Goal: Task Accomplishment & Management: Complete application form

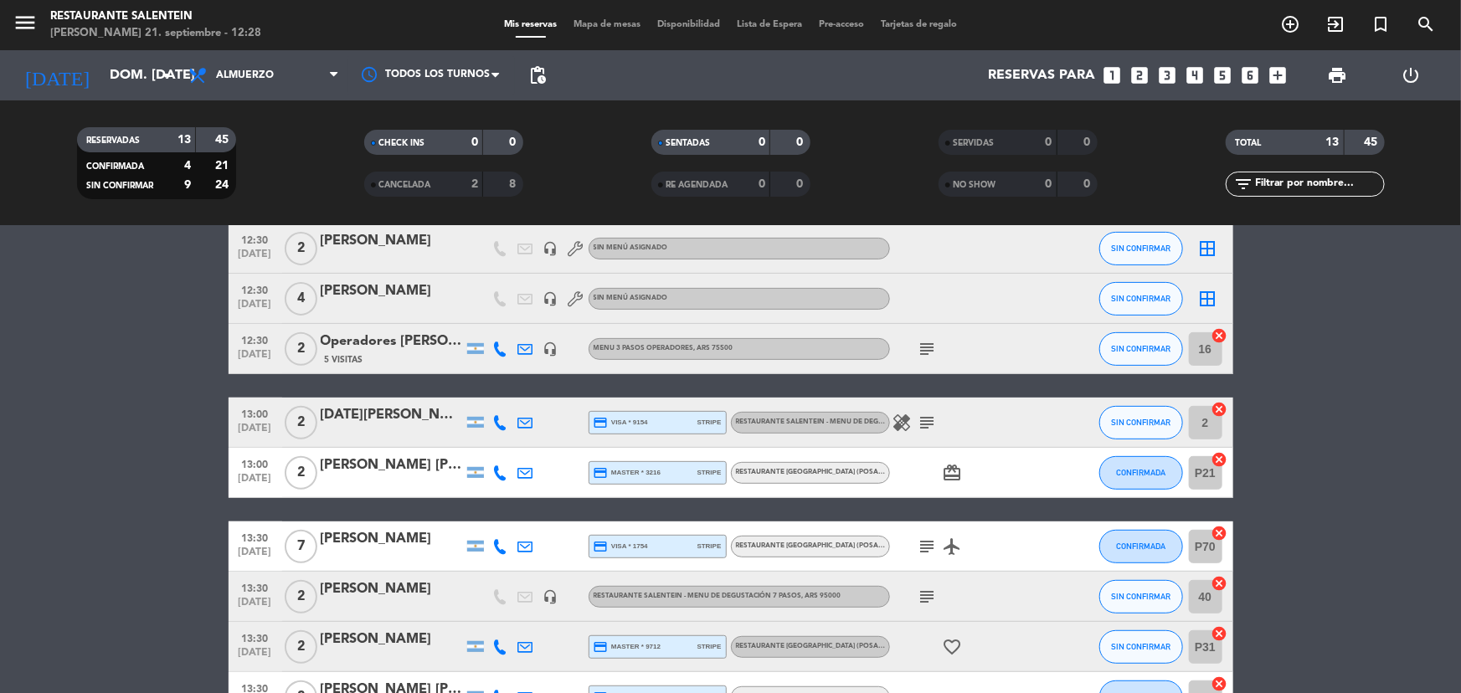
scroll to position [228, 0]
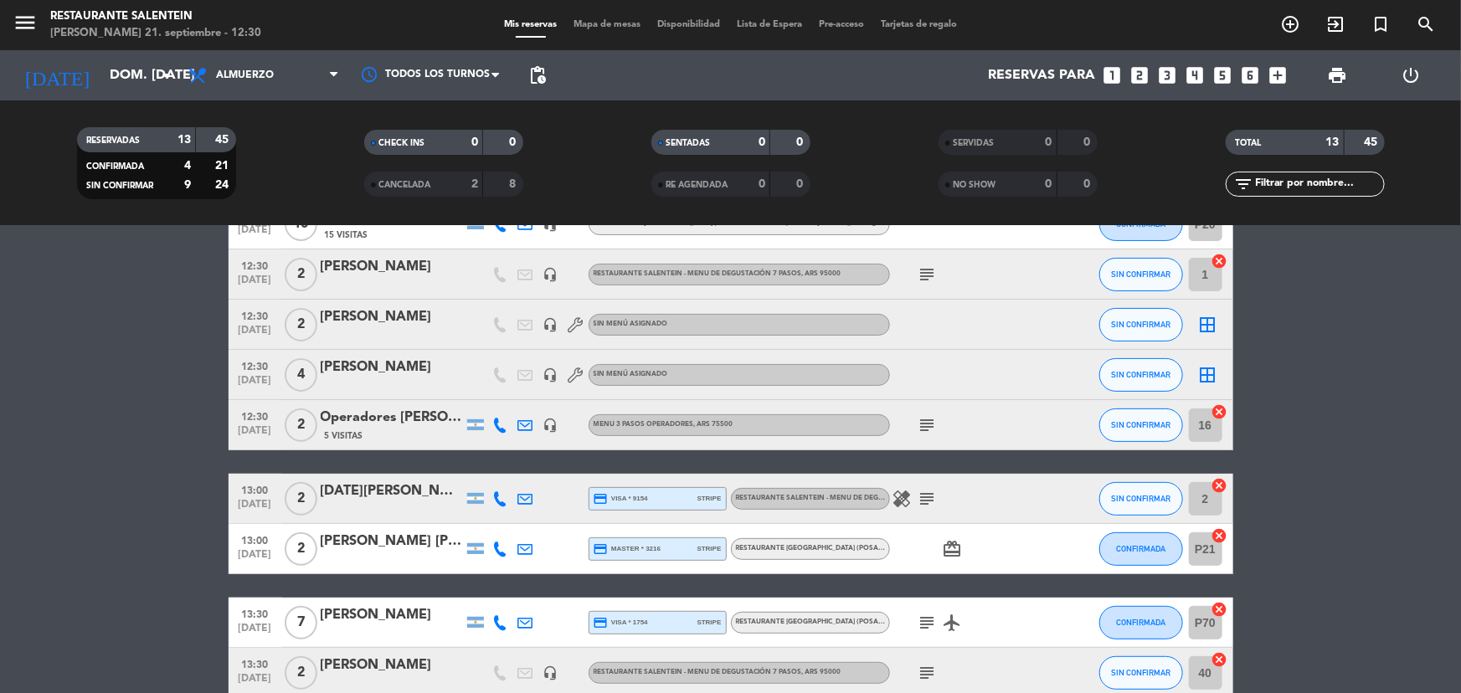
click at [1375, 533] on bookings-row "12:00 [DATE] 2 Operadores [PERSON_NAME] Viajes 5 Visitas headset_mic Menu 3 pas…" at bounding box center [730, 437] width 1461 height 724
click at [1332, 321] on bookings-row "12:00 [DATE] 2 Operadores [PERSON_NAME] Viajes 5 Visitas headset_mic Menu 3 pas…" at bounding box center [730, 437] width 1461 height 724
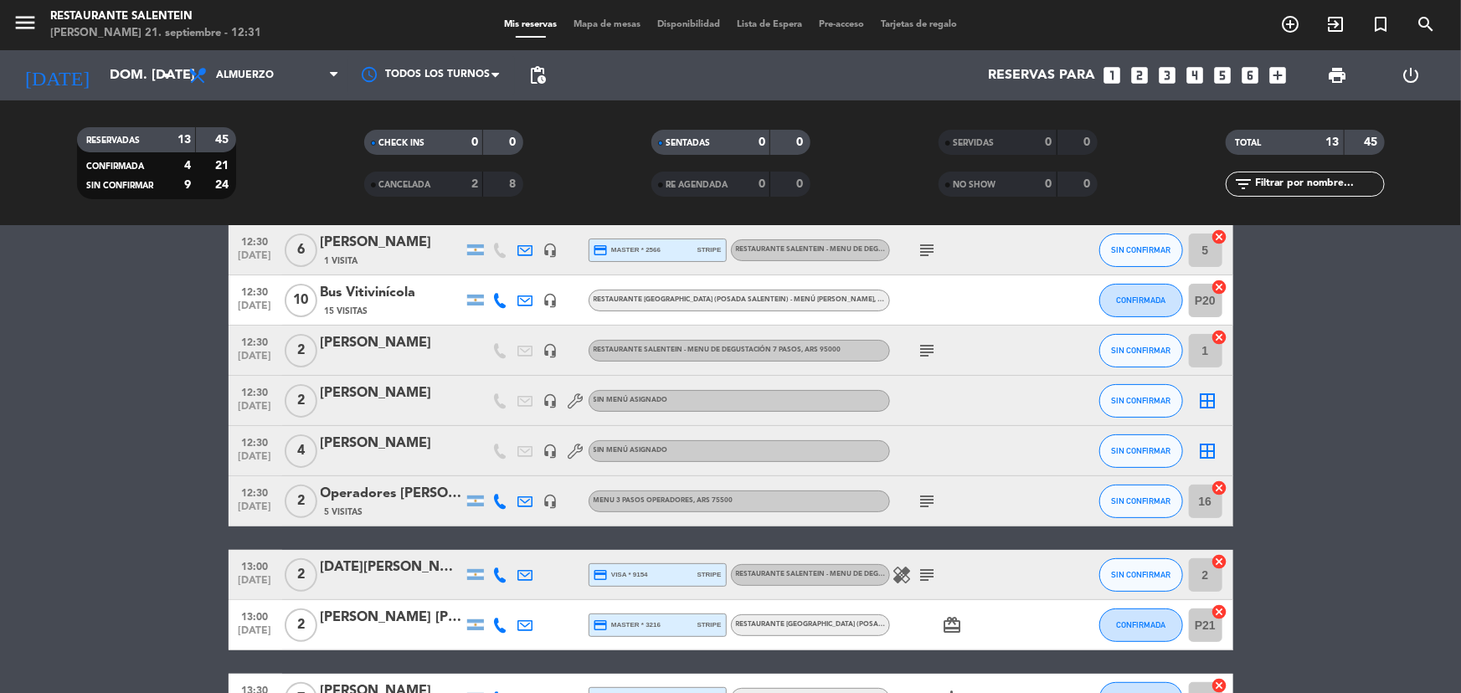
scroll to position [75, 0]
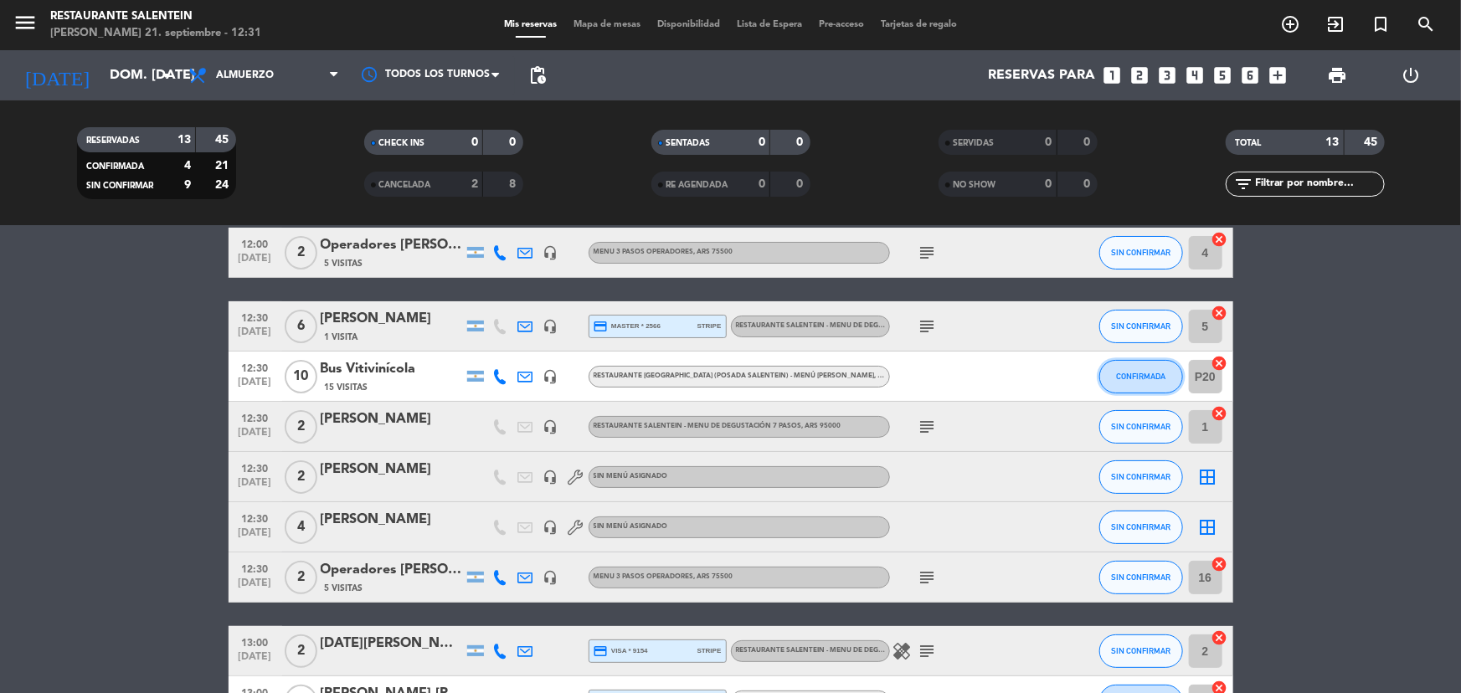
click at [1152, 380] on button "CONFIRMADA" at bounding box center [1142, 377] width 84 height 34
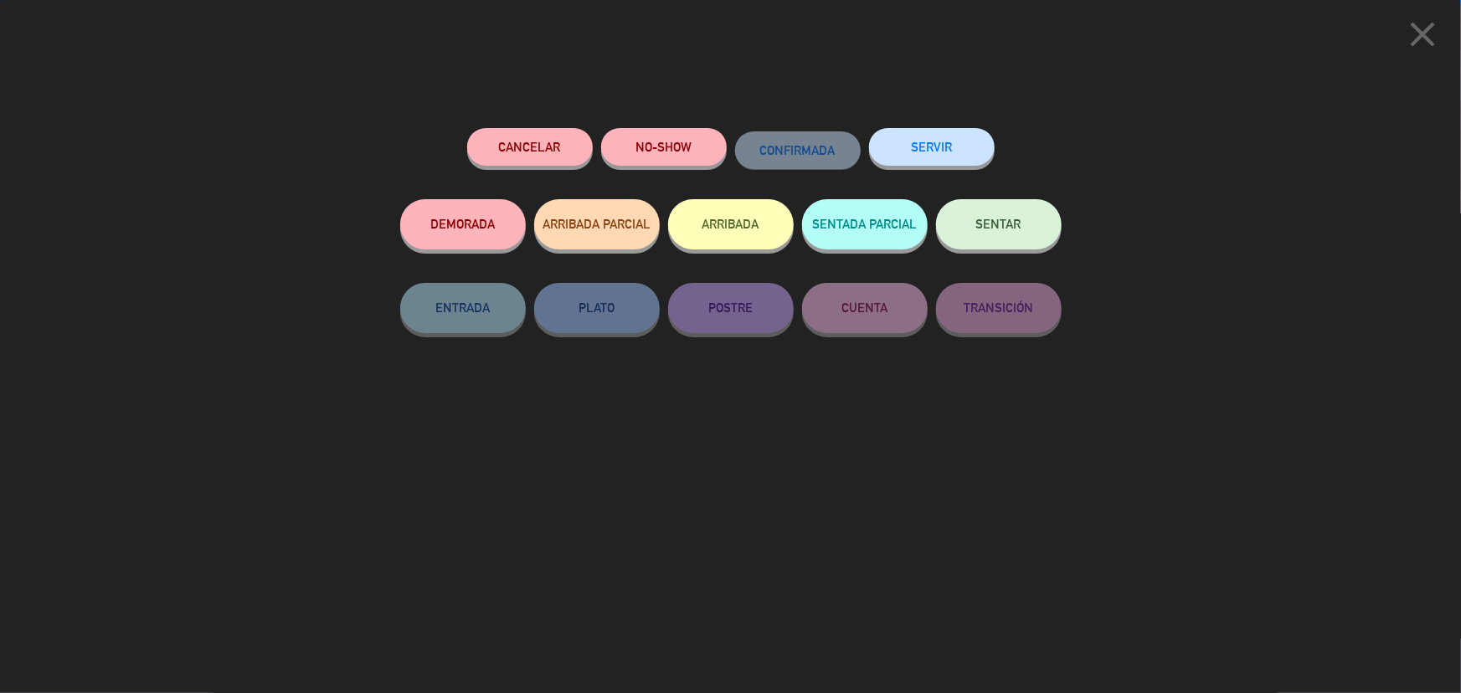
click at [1018, 239] on button "SENTAR" at bounding box center [999, 224] width 126 height 50
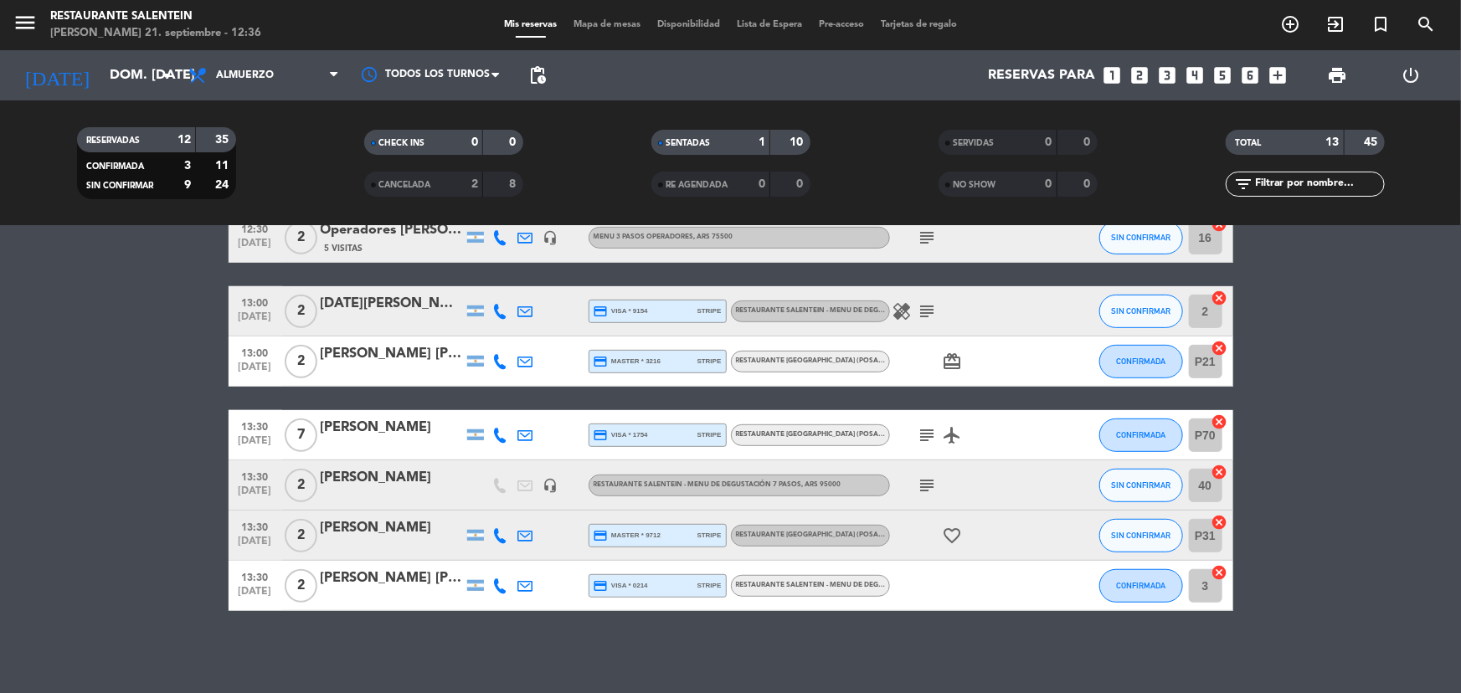
scroll to position [417, 0]
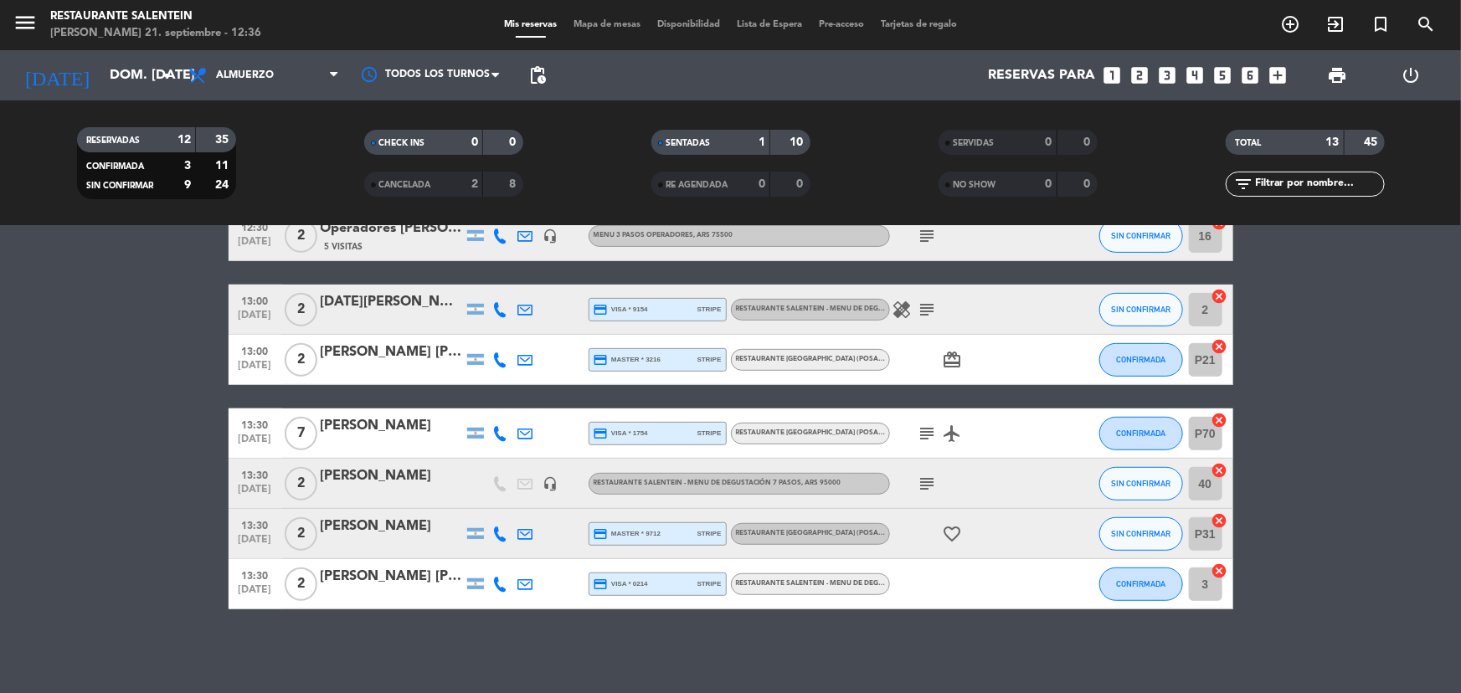
click at [143, 528] on bookings-row "12:00 [DATE] 2 Operadores [PERSON_NAME] Viajes 5 Visitas headset_mic Menu 3 pas…" at bounding box center [730, 248] width 1461 height 724
click at [133, 78] on input "dom. [DATE]" at bounding box center [189, 75] width 177 height 33
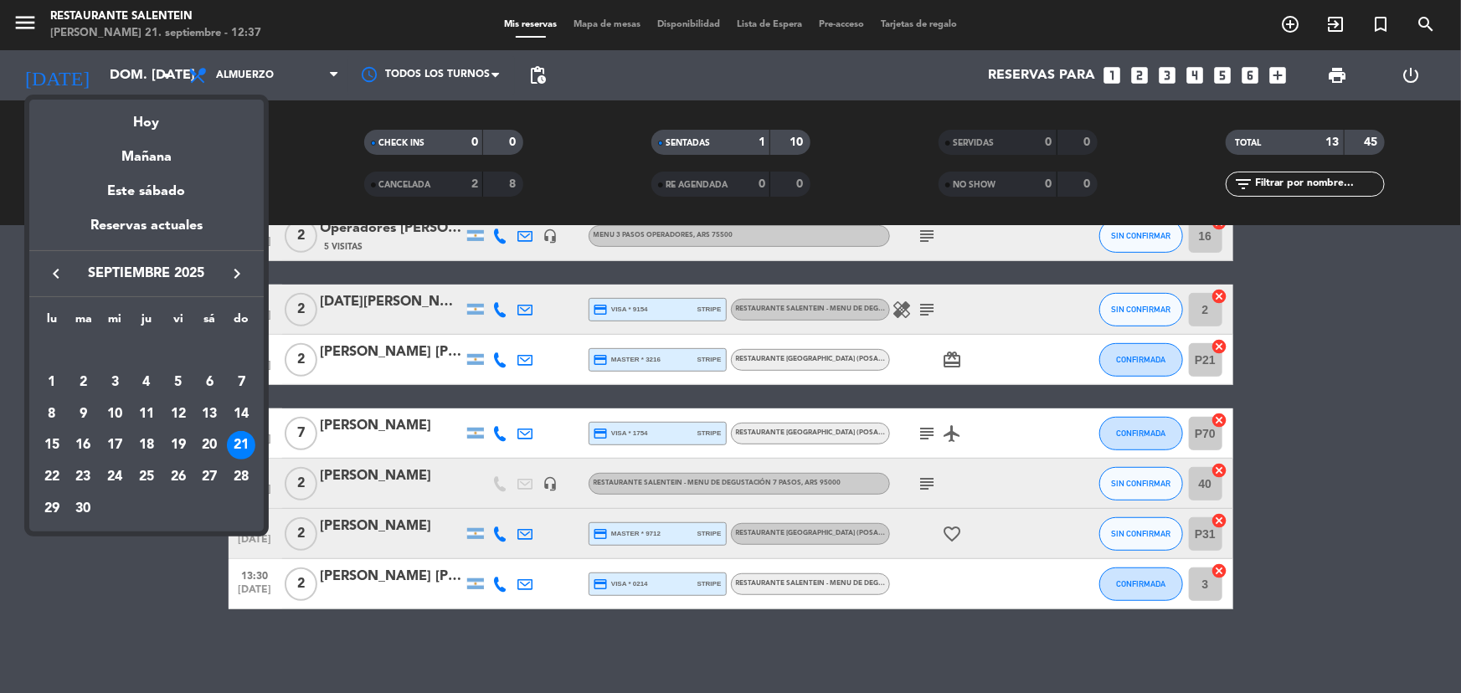
click at [185, 614] on div at bounding box center [730, 346] width 1461 height 693
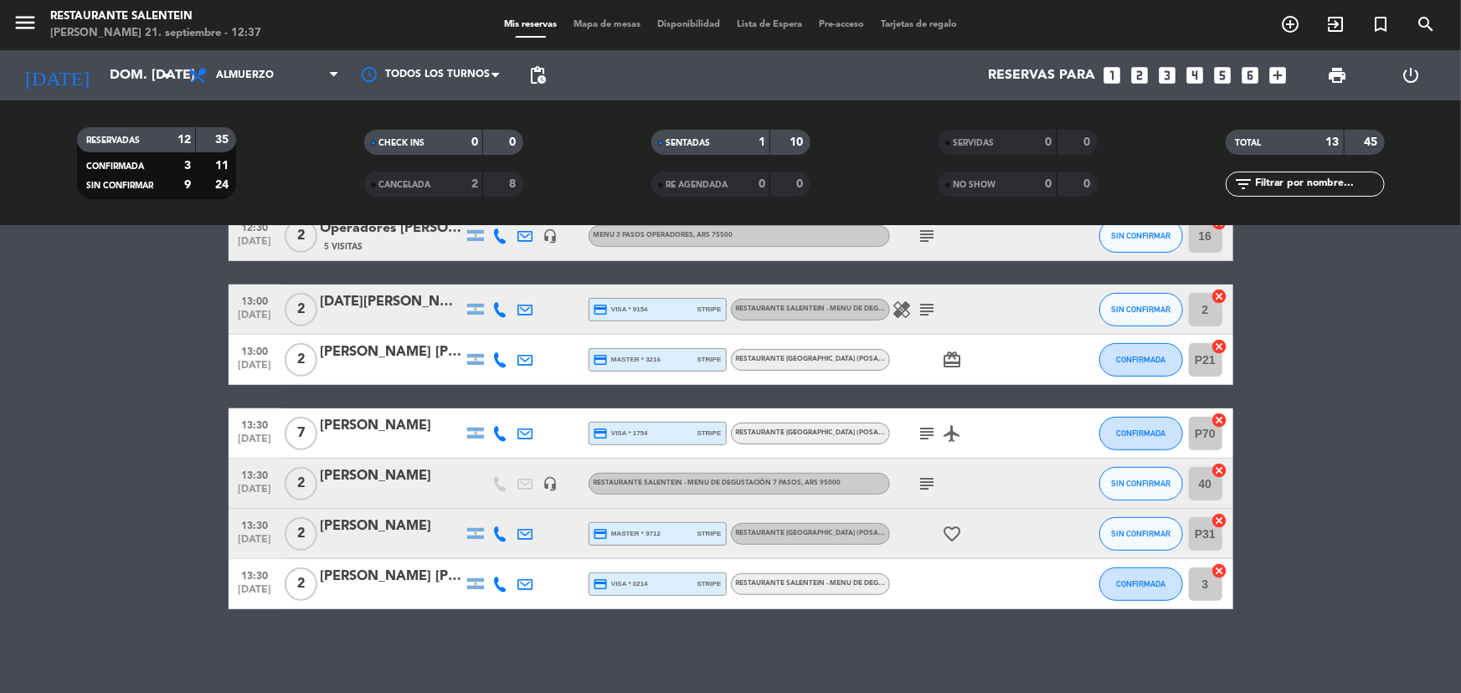
click at [150, 482] on bookings-row "12:00 [DATE] 2 Operadores [PERSON_NAME] Viajes 5 Visitas headset_mic Menu 3 pas…" at bounding box center [730, 248] width 1461 height 724
click at [1322, 514] on bookings-row "12:00 [DATE] 2 Operadores [PERSON_NAME] Viajes 5 Visitas headset_mic Menu 3 pas…" at bounding box center [730, 248] width 1461 height 724
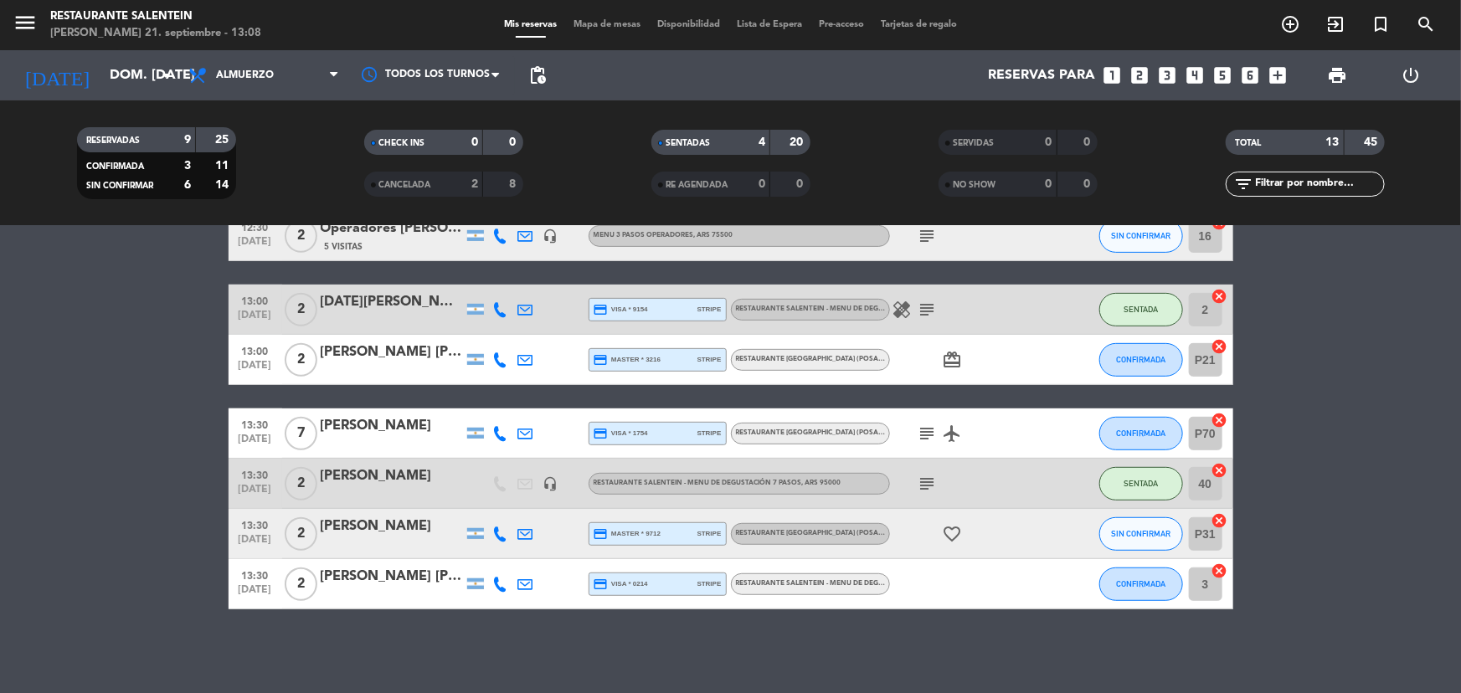
click at [1145, 79] on icon "looks_two" at bounding box center [1140, 75] width 22 height 22
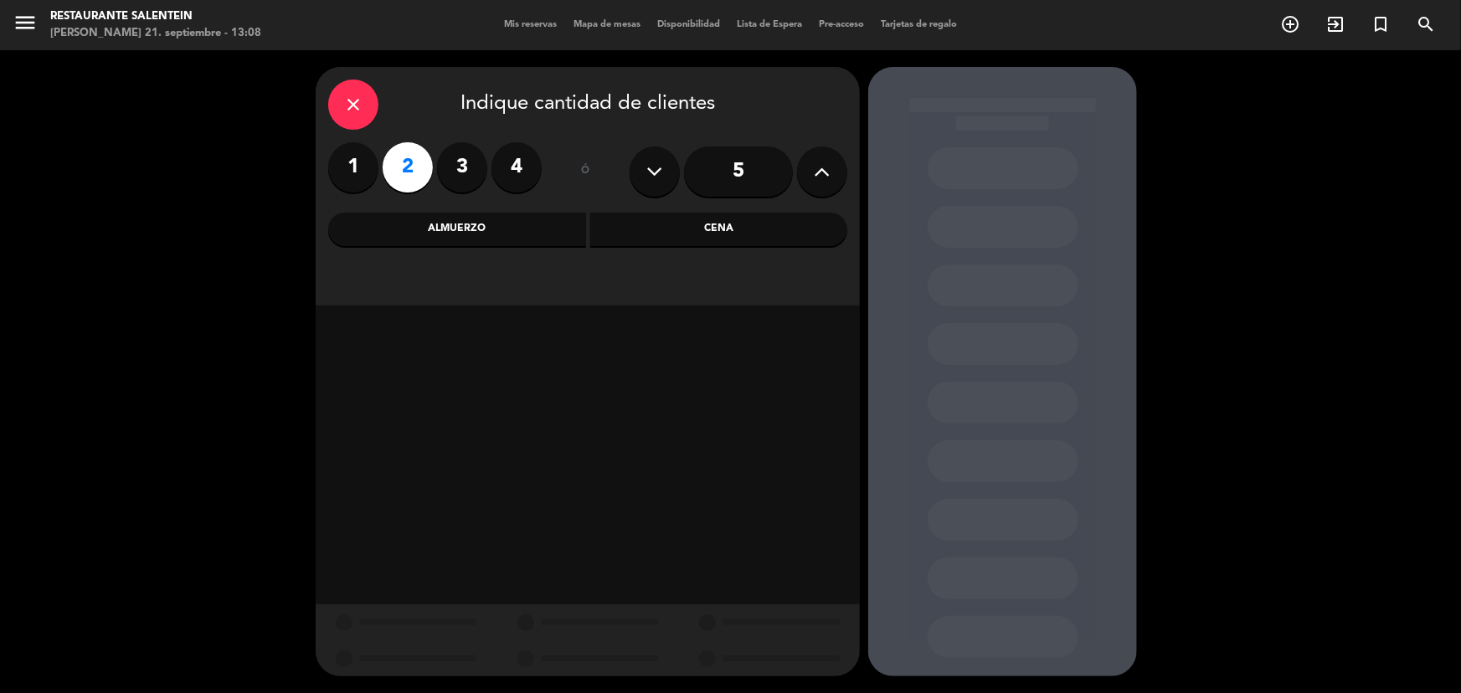
click at [470, 235] on div "Almuerzo" at bounding box center [457, 230] width 258 height 34
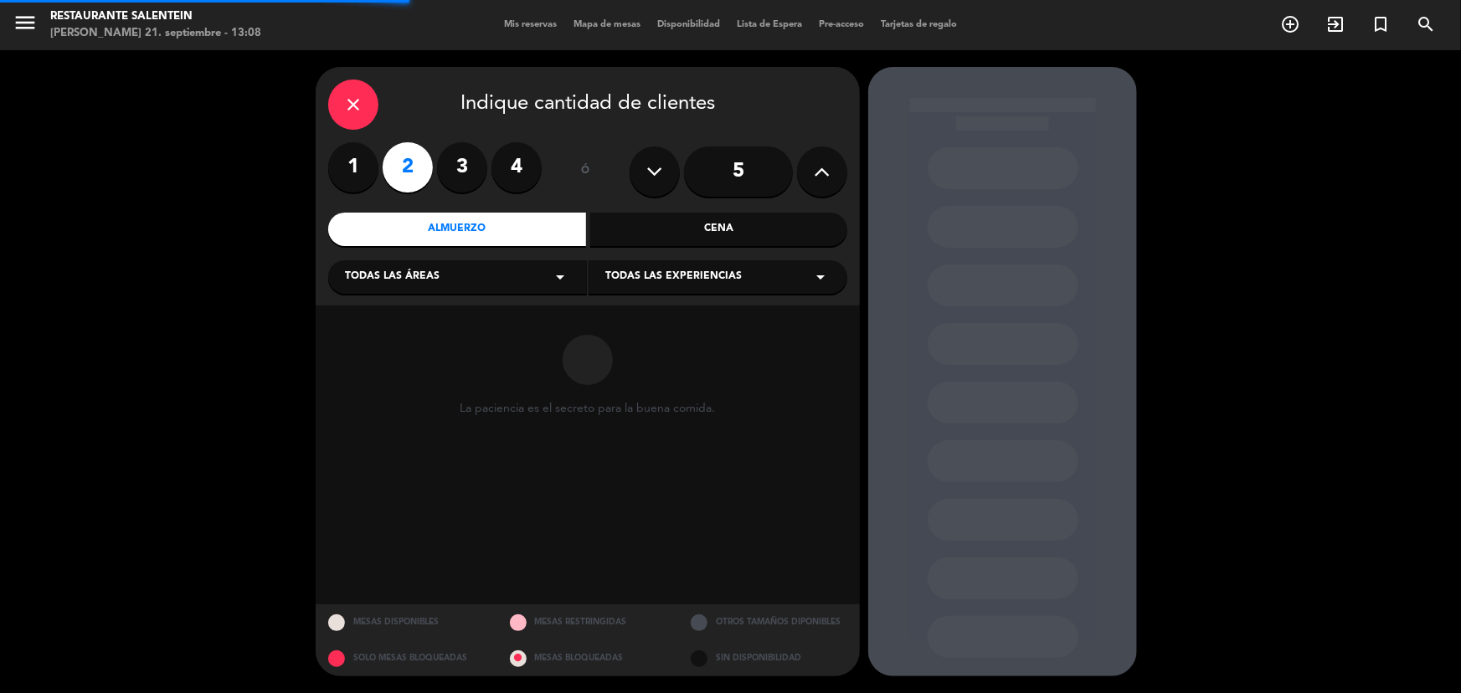
click at [492, 288] on div "Todas las áreas arrow_drop_down" at bounding box center [457, 277] width 259 height 34
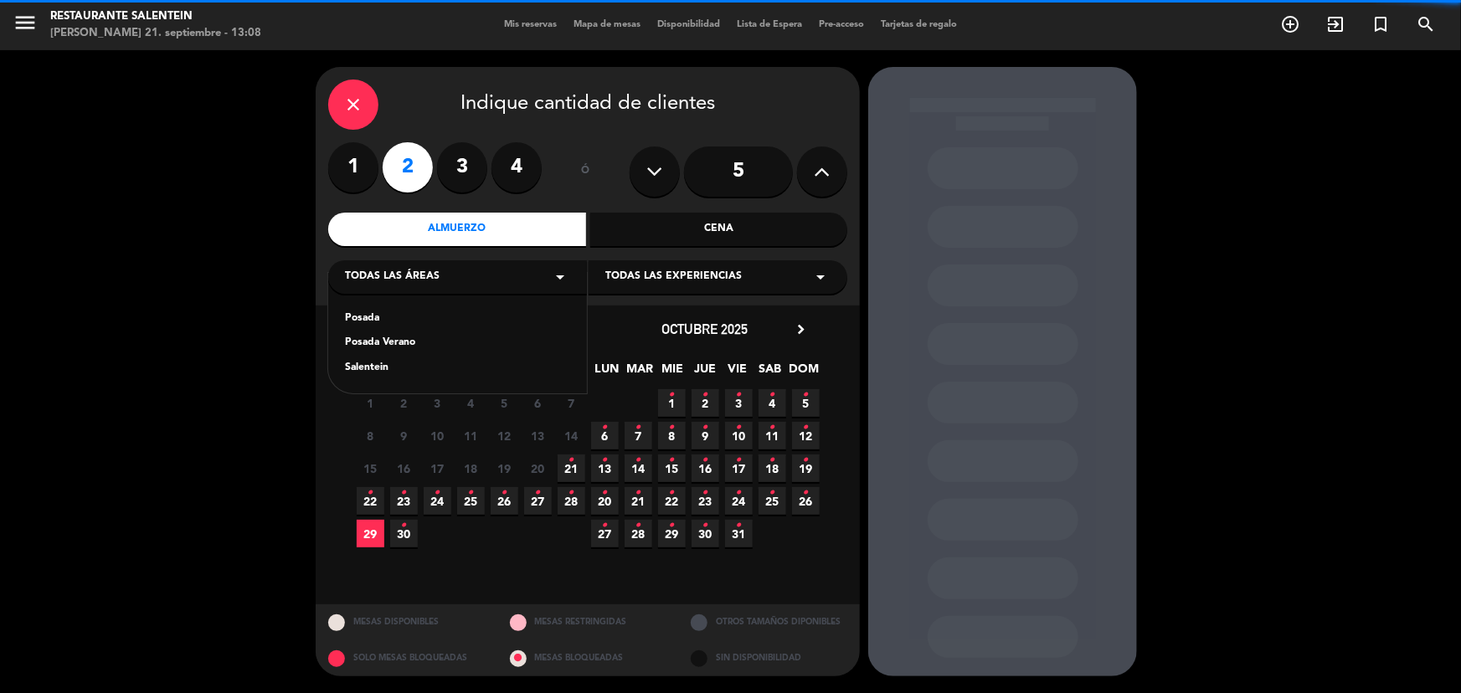
click at [482, 325] on div "Posada" at bounding box center [457, 319] width 225 height 17
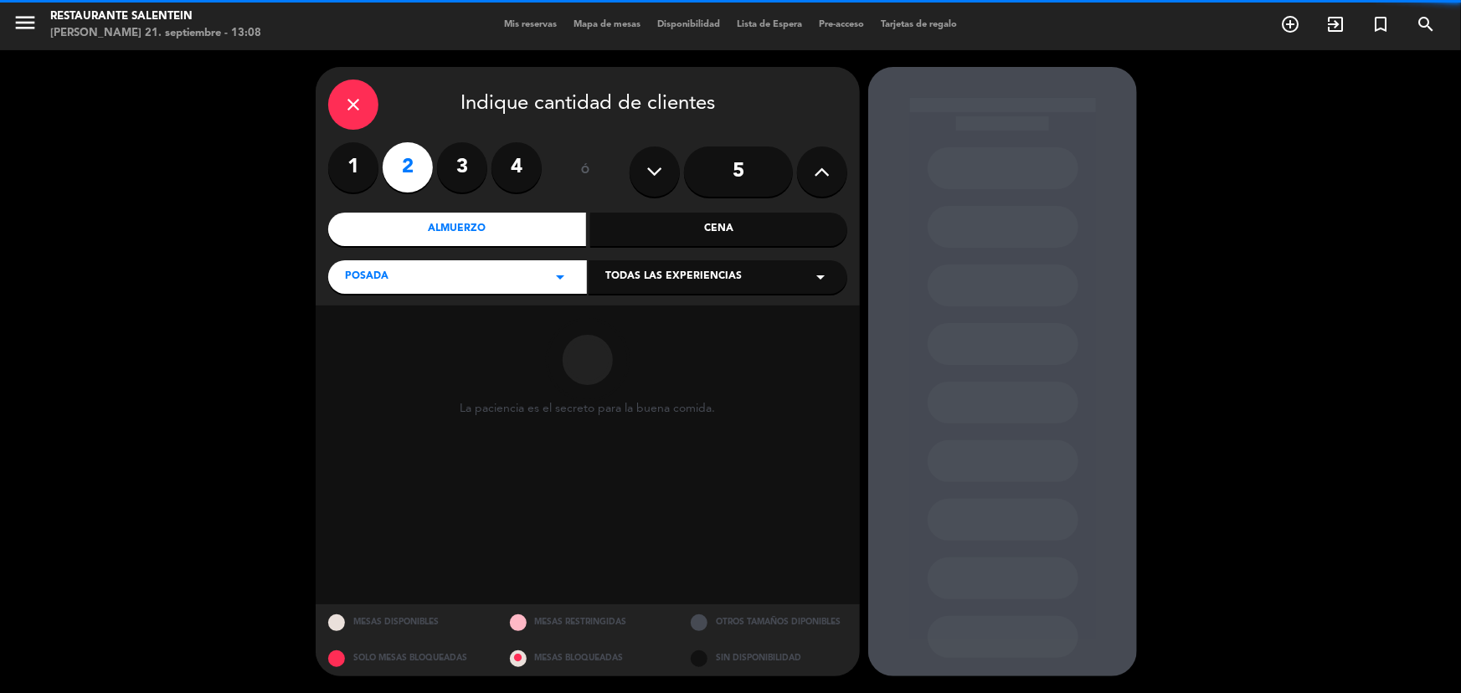
click at [611, 279] on span "Todas las experiencias" at bounding box center [674, 277] width 137 height 17
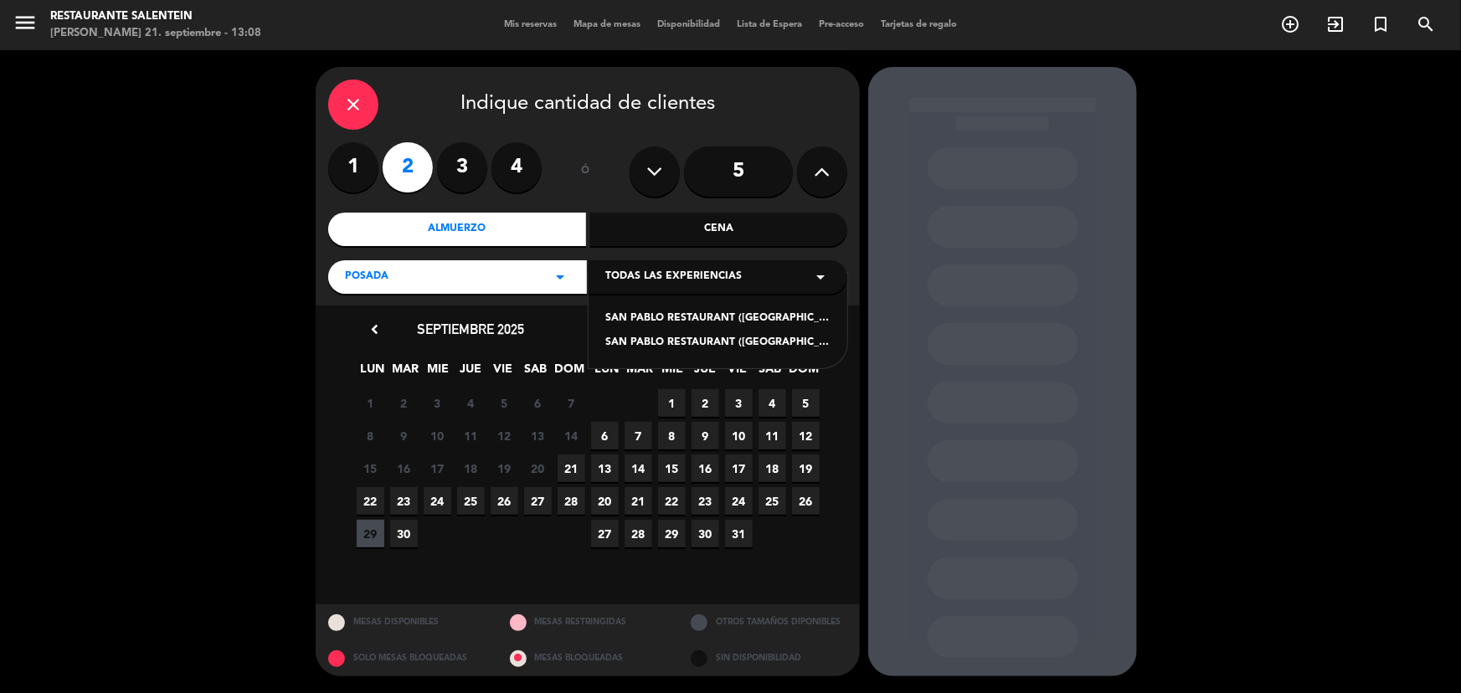
click at [636, 318] on div "SAN PABLO RESTAURANT ([GEOGRAPHIC_DATA]) - Steps Menu" at bounding box center [718, 319] width 225 height 17
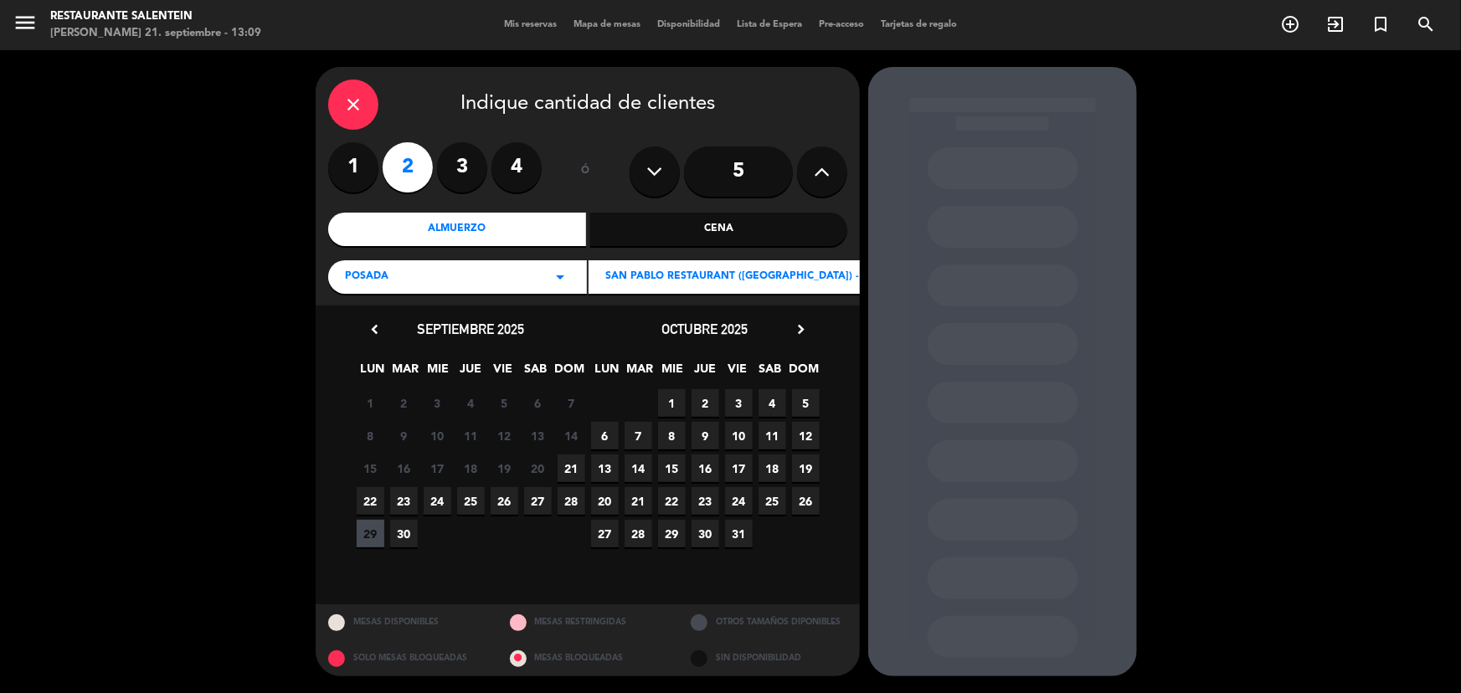
click at [725, 277] on span "SAN PABLO RESTAURANT ([GEOGRAPHIC_DATA]) - Steps Menu" at bounding box center [767, 277] width 323 height 17
click at [709, 336] on div "SAN PABLO RESTAURANT ([GEOGRAPHIC_DATA]) - [GEOGRAPHIC_DATA]" at bounding box center [718, 343] width 225 height 17
click at [729, 282] on span "SAN PABLO RESTAURANT ([GEOGRAPHIC_DATA]) - [GEOGRAPHIC_DATA]" at bounding box center [788, 277] width 364 height 17
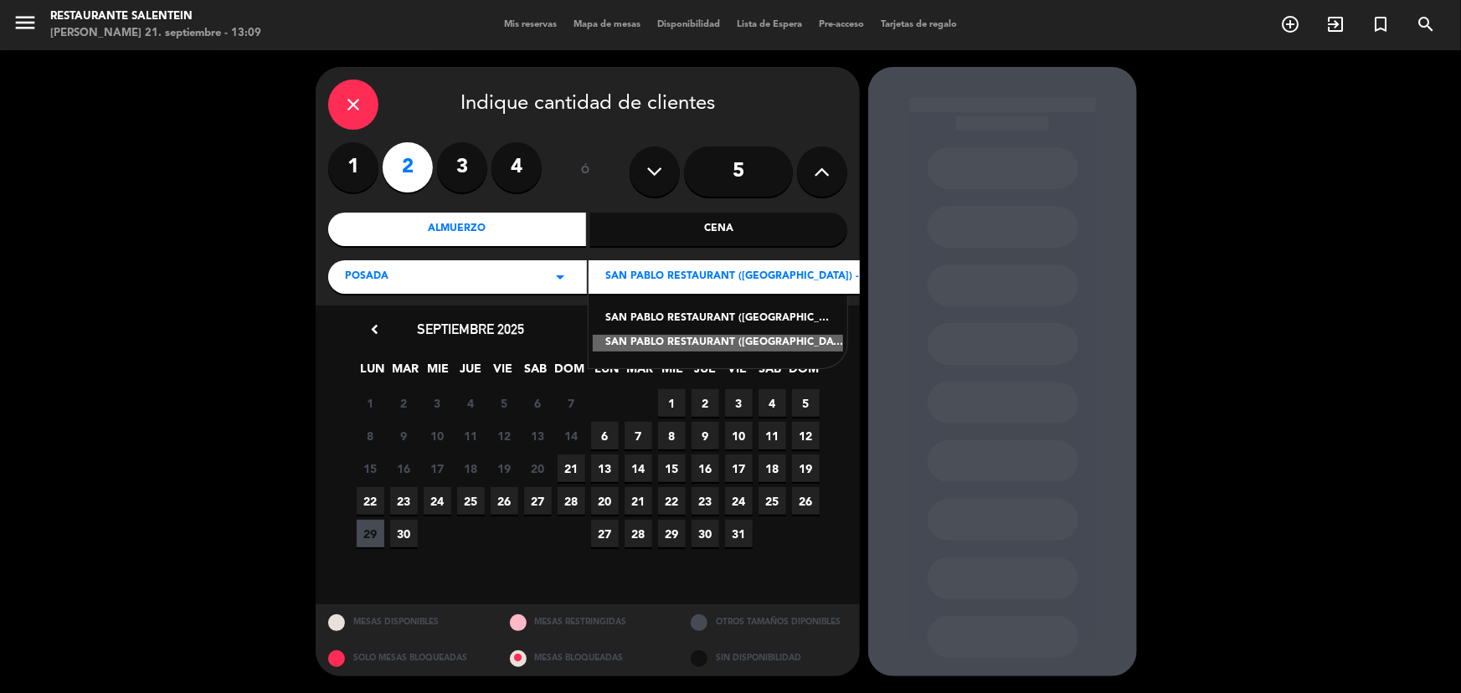
click at [733, 309] on div "[GEOGRAPHIC_DATA] ([GEOGRAPHIC_DATA]) - [GEOGRAPHIC_DATA] ([GEOGRAPHIC_DATA]) -…" at bounding box center [718, 320] width 259 height 95
click at [731, 317] on div "SAN PABLO RESTAURANT ([GEOGRAPHIC_DATA]) - Steps Menu" at bounding box center [718, 319] width 225 height 17
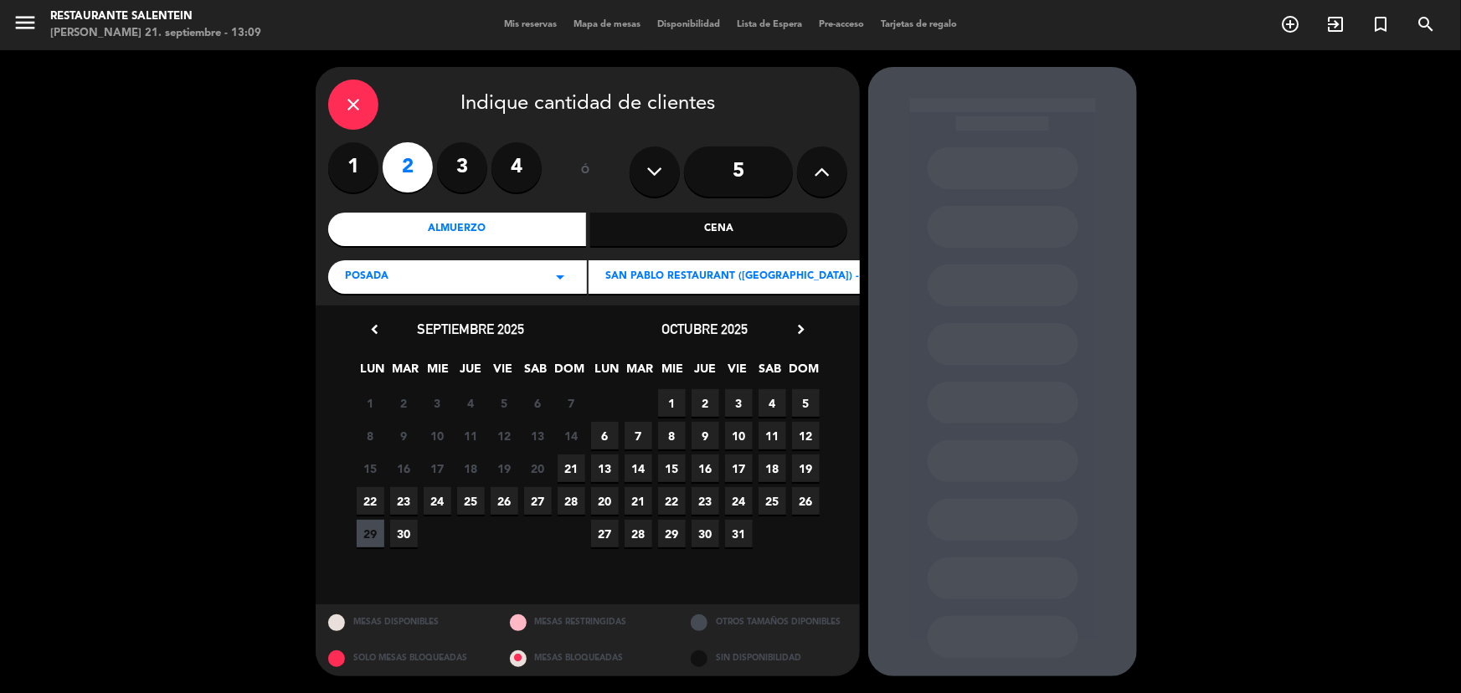
click at [575, 467] on span "21" at bounding box center [572, 469] width 28 height 28
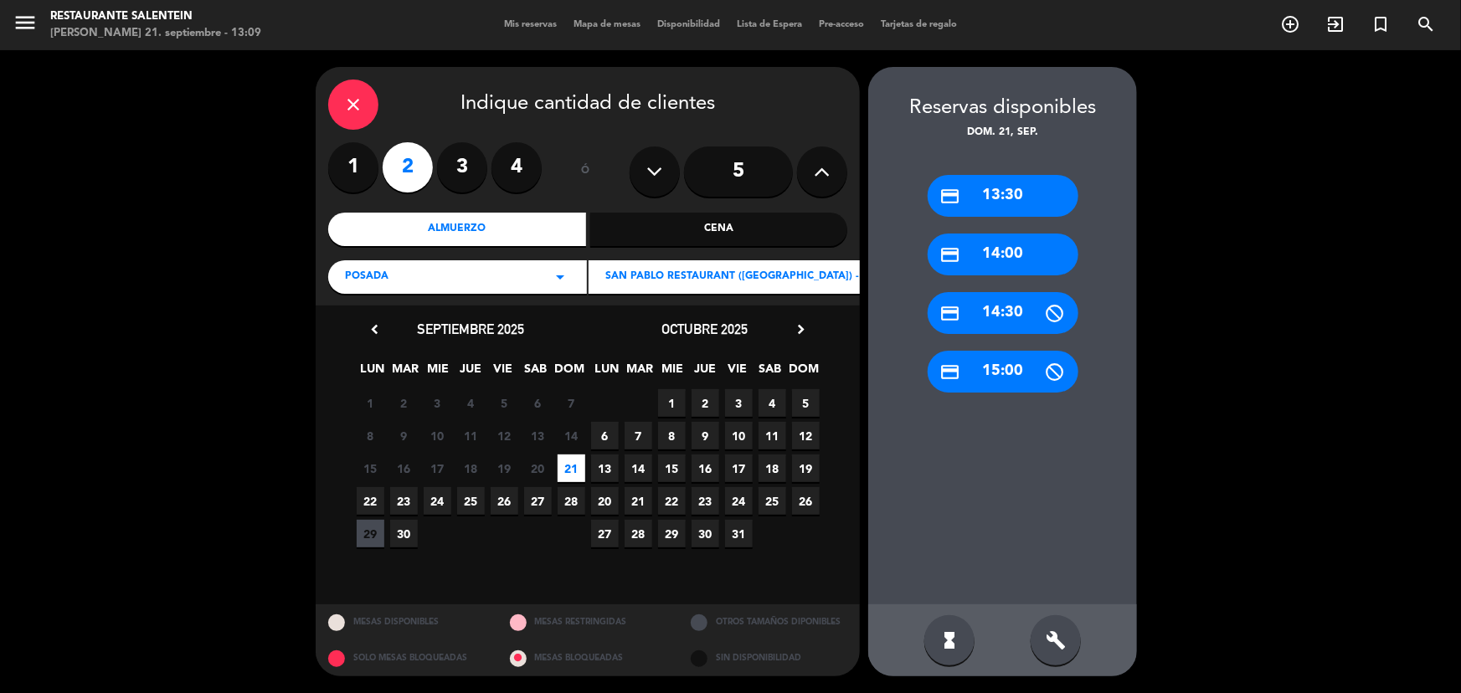
click at [995, 196] on div "credit_card 13:30" at bounding box center [1003, 196] width 151 height 42
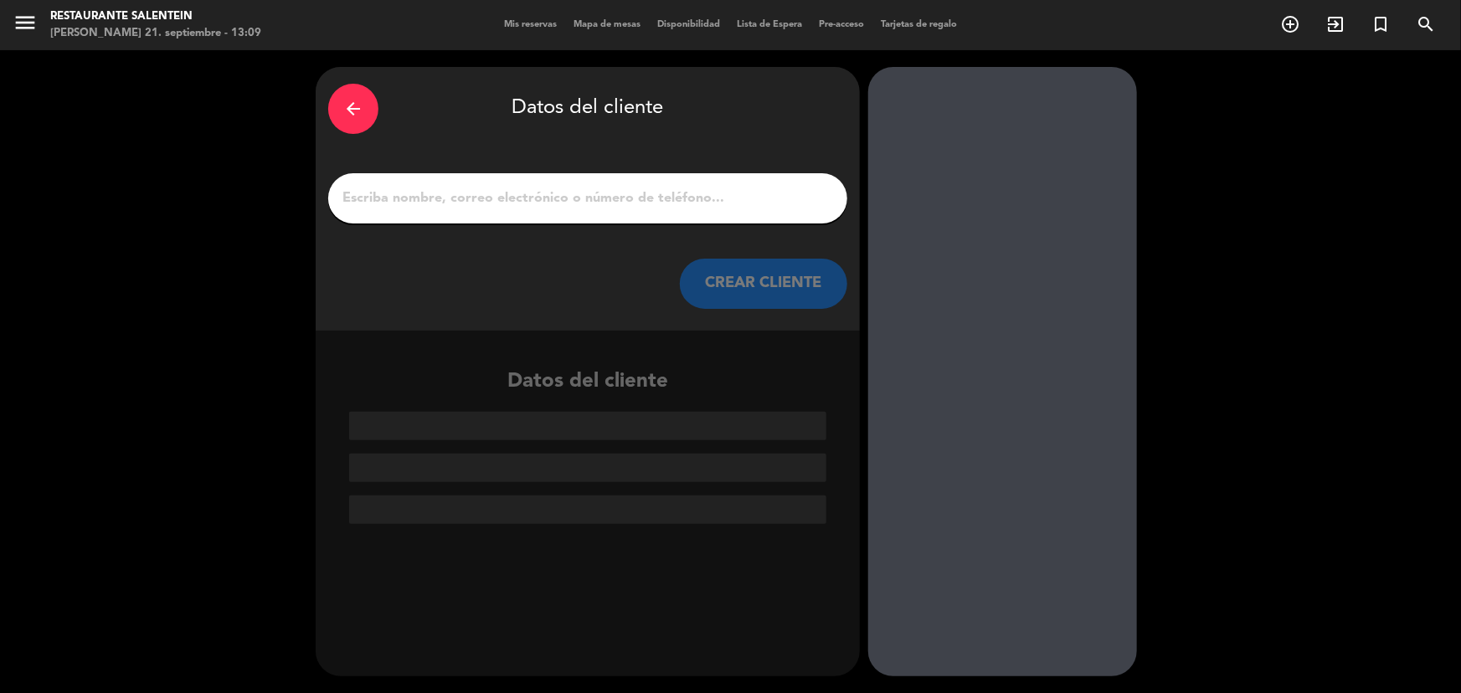
click at [523, 203] on input "1" at bounding box center [588, 198] width 494 height 23
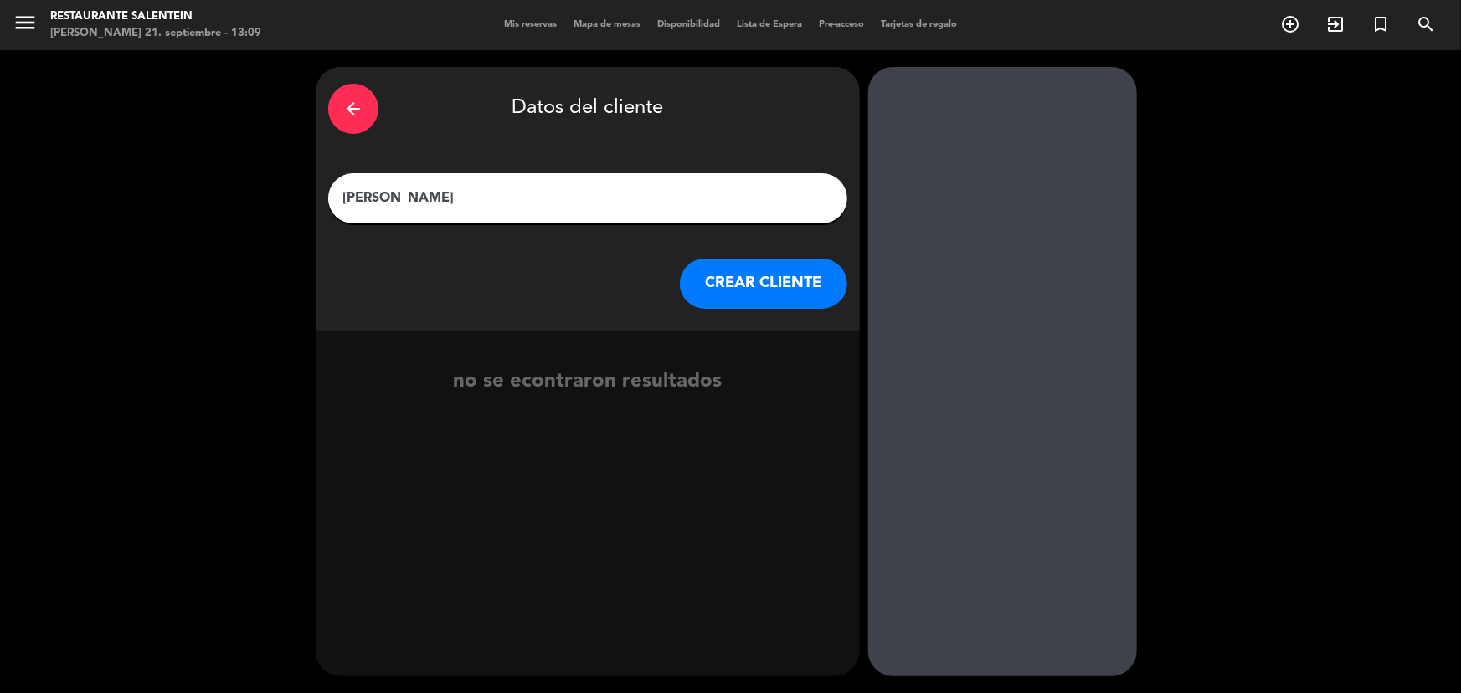
type input "[PERSON_NAME]"
click at [461, 384] on div "no se econtraron resultados" at bounding box center [588, 382] width 544 height 33
click at [731, 272] on button "CREAR CLIENTE" at bounding box center [764, 284] width 168 height 50
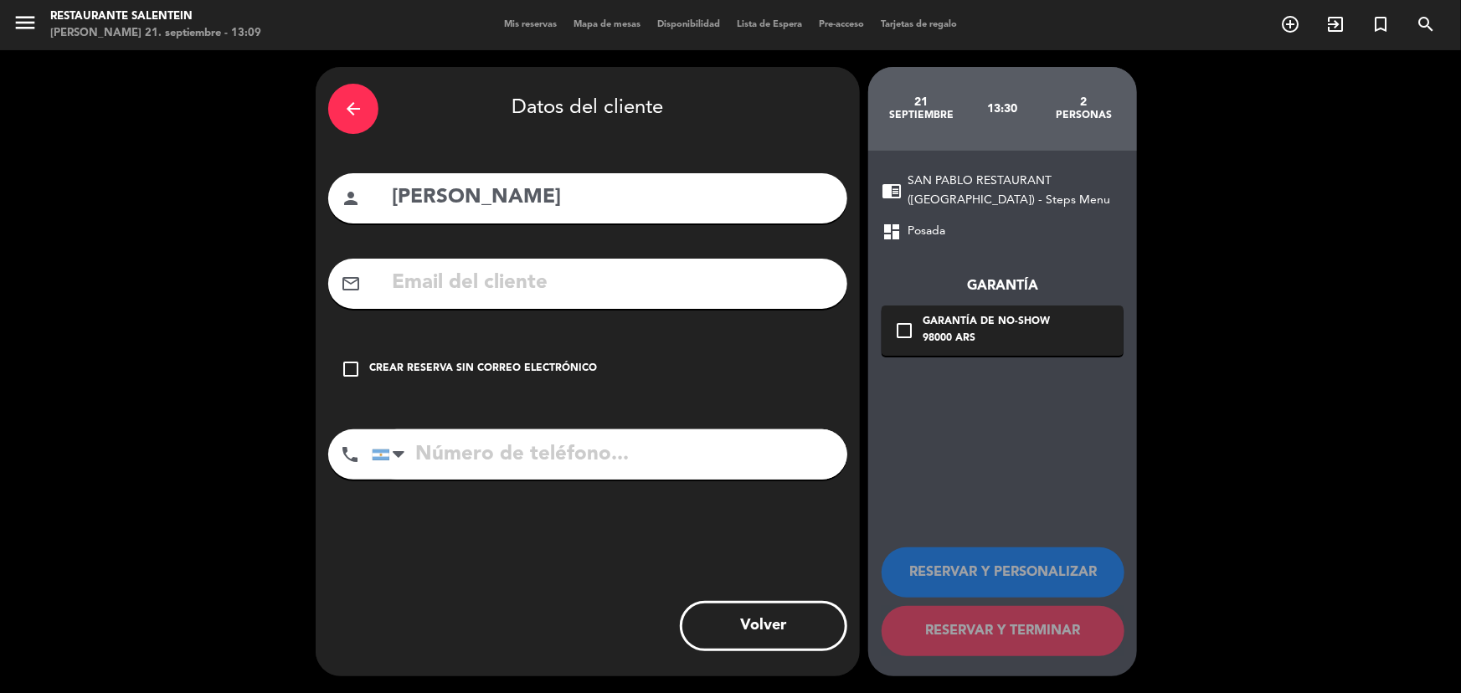
click at [435, 363] on div "Crear reserva sin correo electrónico" at bounding box center [483, 369] width 228 height 17
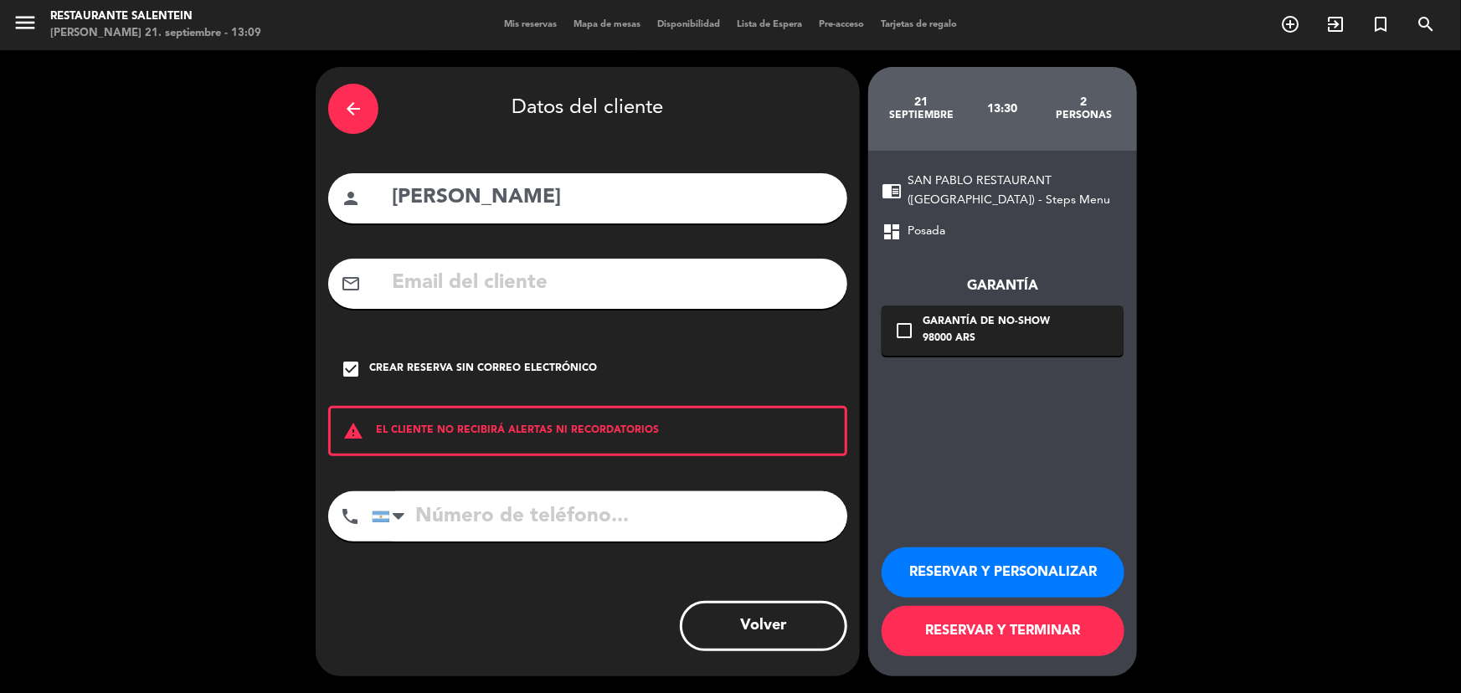
click at [1004, 562] on button "RESERVAR Y PERSONALIZAR" at bounding box center [1003, 573] width 243 height 50
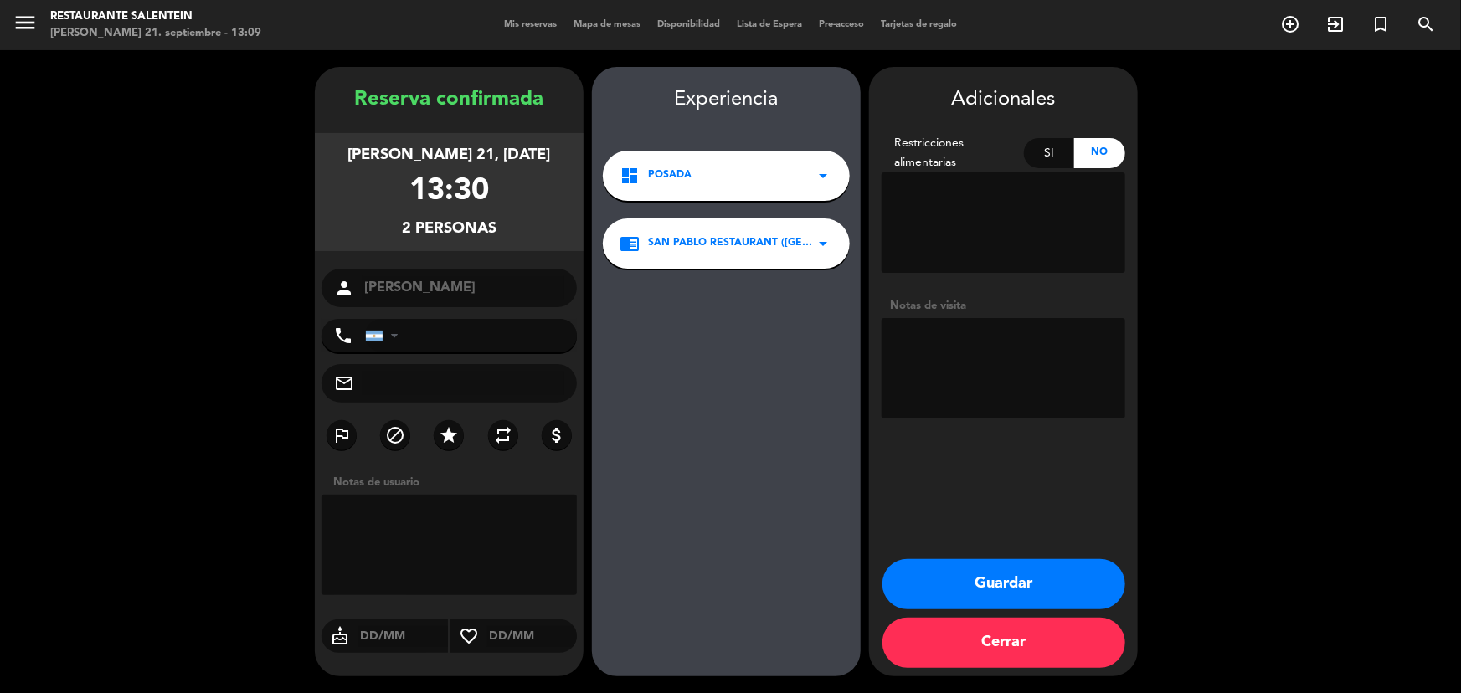
click at [967, 578] on button "Guardar" at bounding box center [1004, 584] width 243 height 50
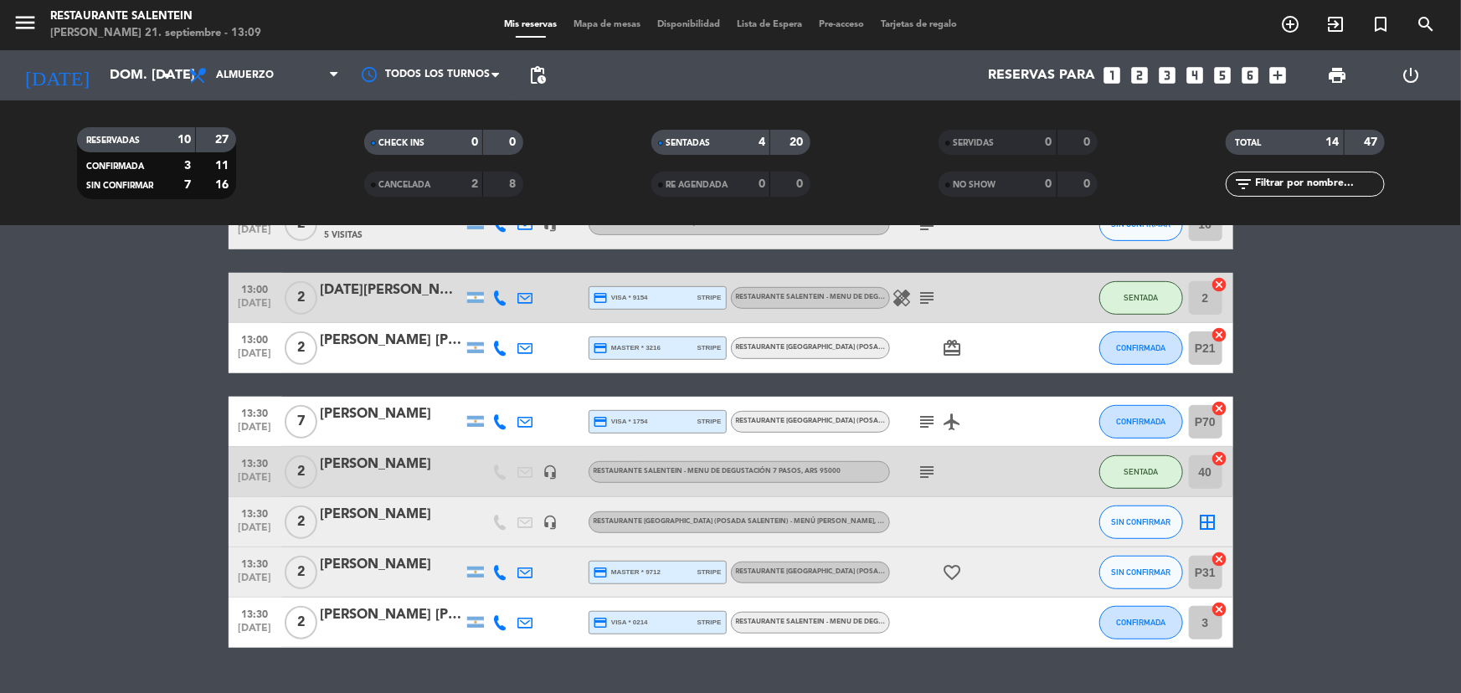
scroll to position [456, 0]
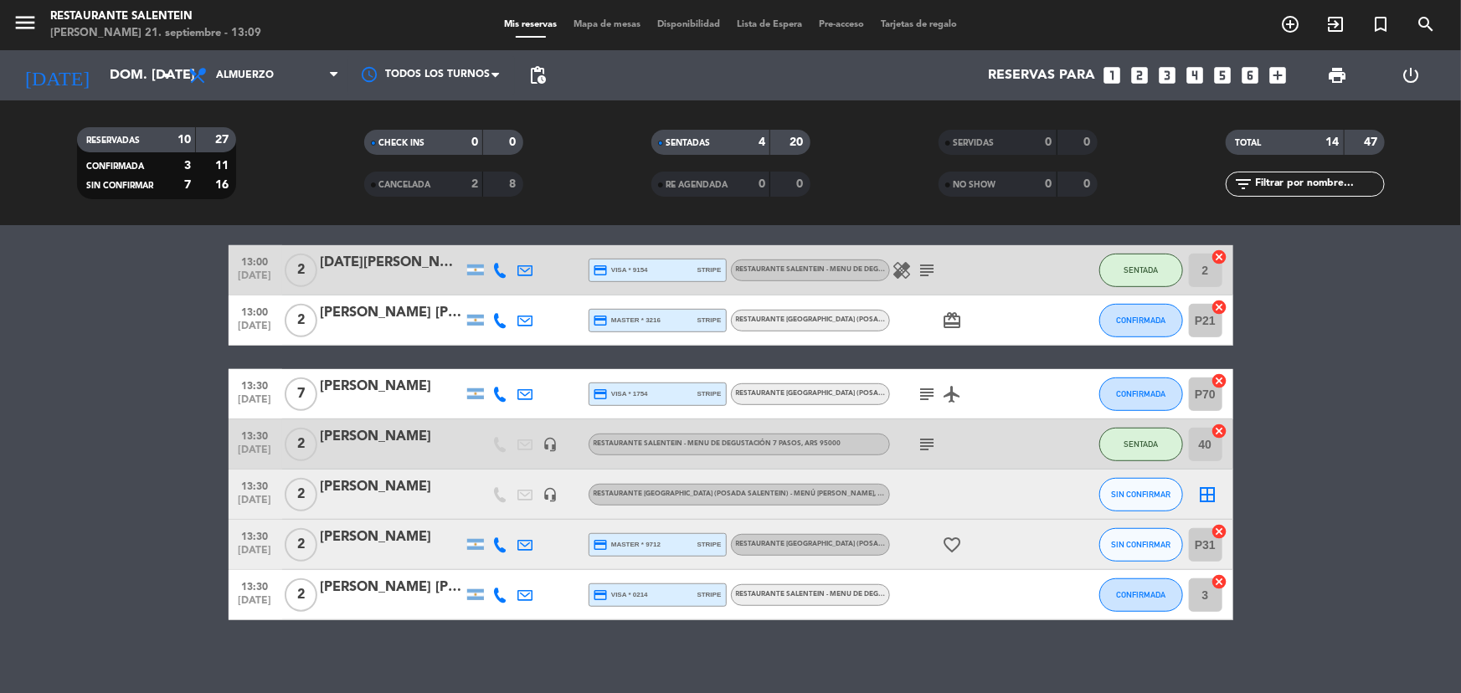
click at [1207, 497] on icon "border_all" at bounding box center [1208, 495] width 20 height 20
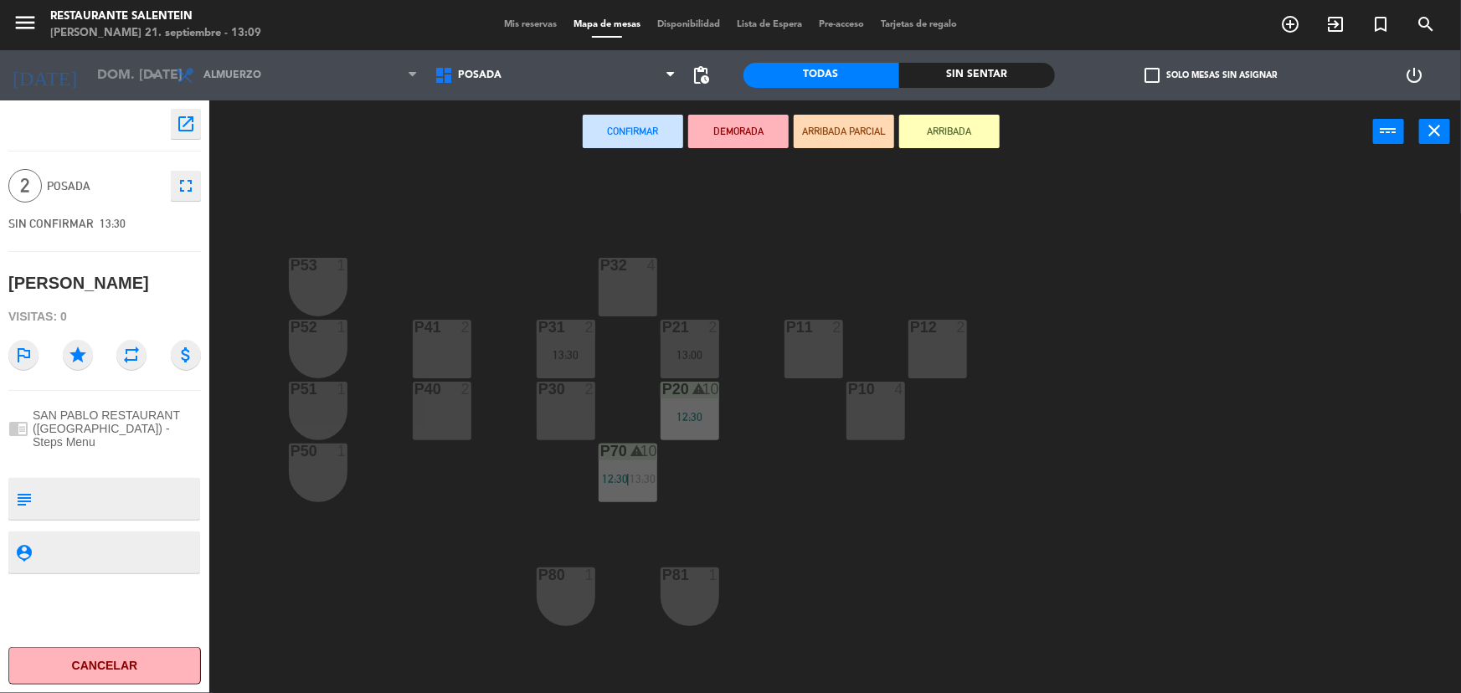
click at [822, 346] on div "P11 2" at bounding box center [814, 349] width 59 height 59
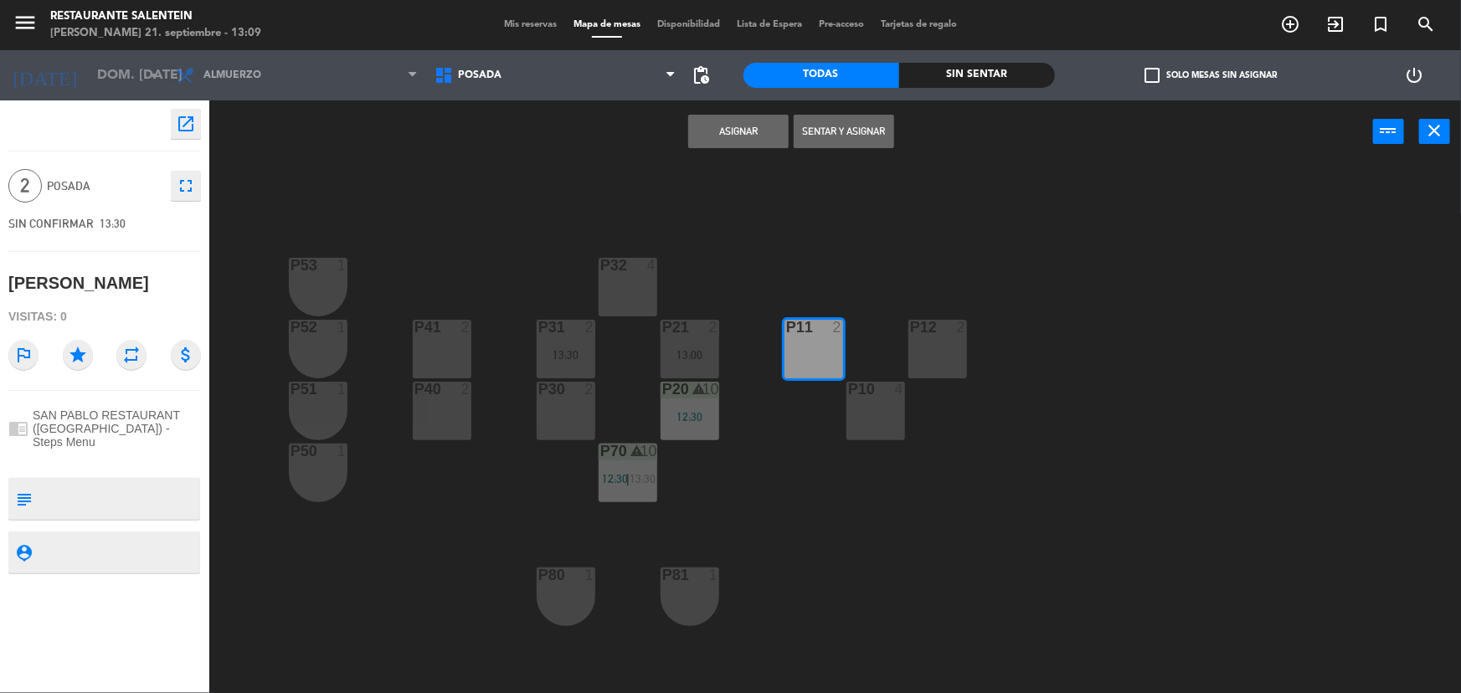
click at [750, 134] on button "Asignar" at bounding box center [738, 132] width 101 height 34
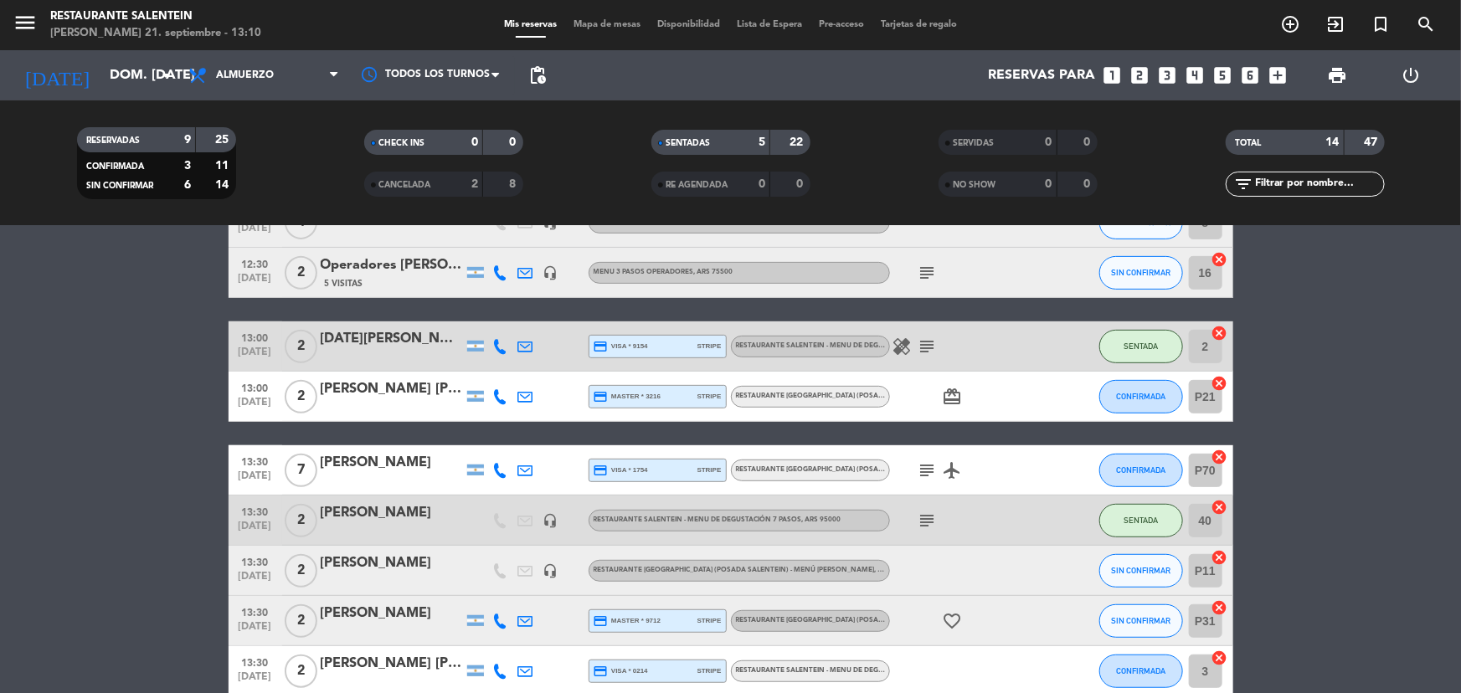
scroll to position [456, 0]
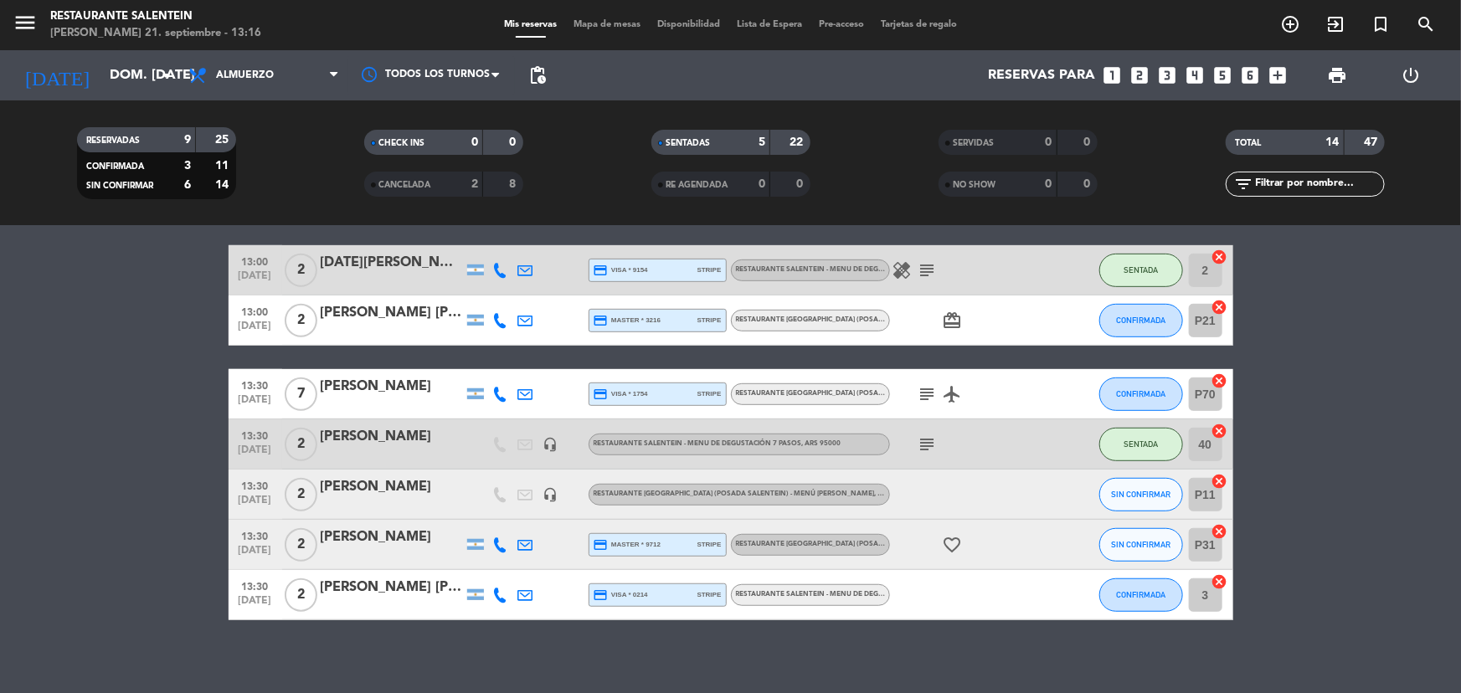
click at [555, 657] on div "No hay notas para este servicio. Haz clic para agregar una 12:00 [DATE] 2 Opera…" at bounding box center [730, 459] width 1461 height 467
click at [16, 352] on bookings-row "12:00 [DATE] 2 Operadores [PERSON_NAME] Viajes 5 Visitas headset_mic Menu 3 pas…" at bounding box center [730, 234] width 1461 height 774
